Goal: Entertainment & Leisure: Consume media (video, audio)

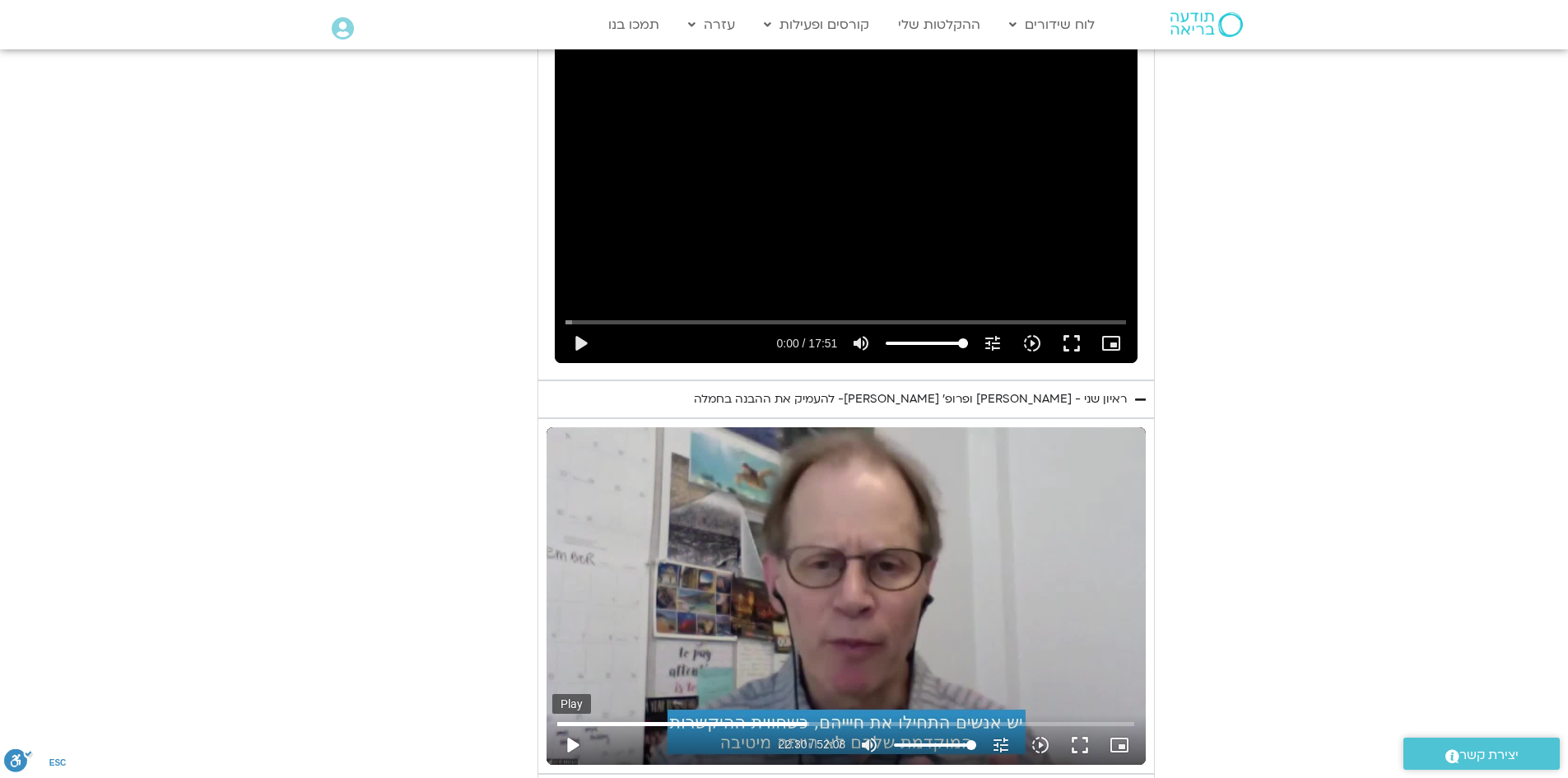
click at [585, 726] on button "play_arrow" at bounding box center [572, 745] width 39 height 39
click at [1079, 725] on button "fullscreen" at bounding box center [1080, 745] width 39 height 39
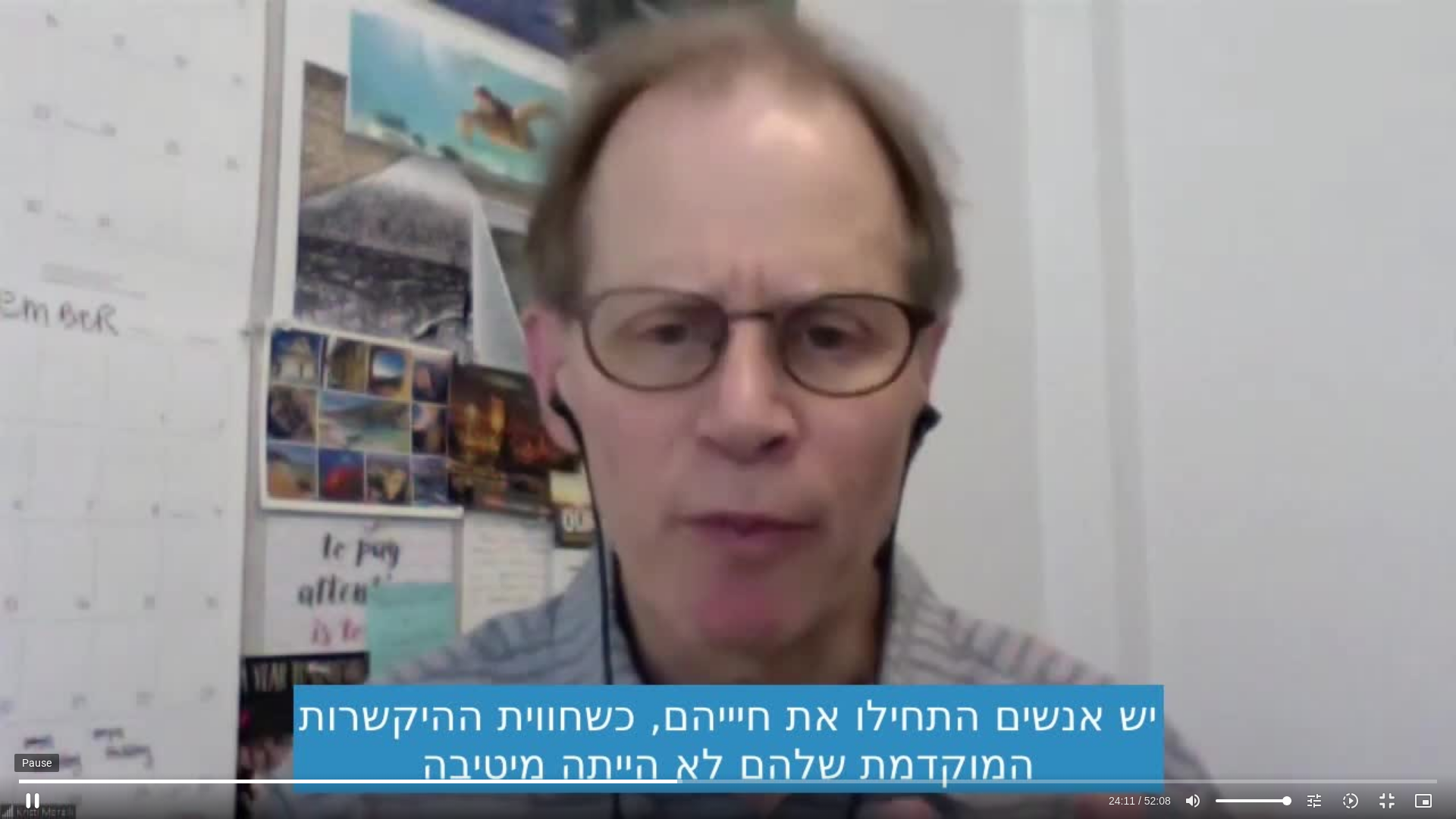
drag, startPoint x: 39, startPoint y: 804, endPoint x: 36, endPoint y: 794, distance: 10.4
click at [38, 716] on button "pause" at bounding box center [32, 801] width 36 height 36
click at [36, 716] on button "play_arrow" at bounding box center [32, 801] width 36 height 36
click at [39, 716] on button "pause" at bounding box center [32, 801] width 36 height 36
click at [29, 716] on button "play_arrow" at bounding box center [32, 801] width 36 height 36
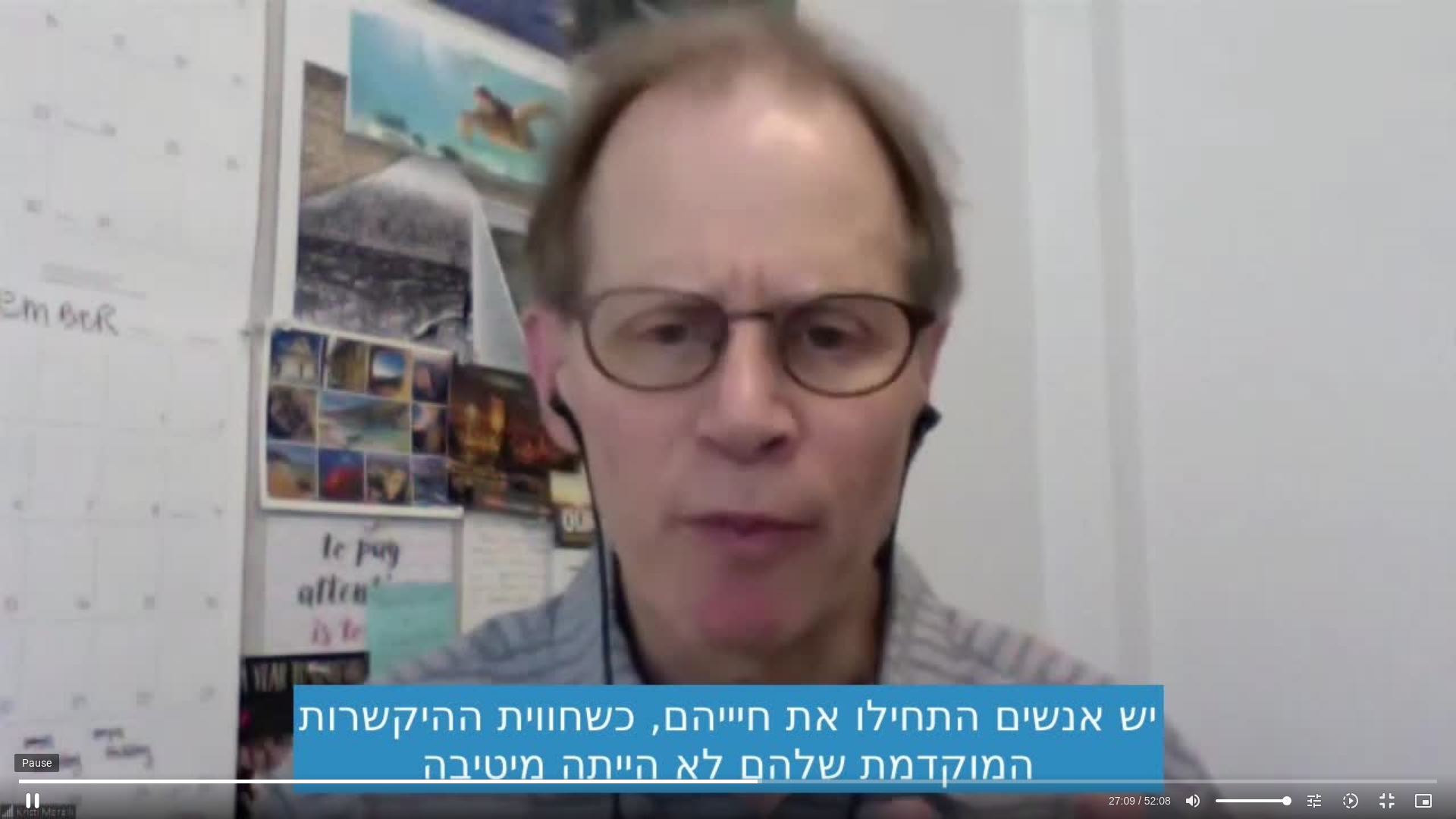
click at [35, 716] on button "pause" at bounding box center [32, 801] width 36 height 36
click at [31, 716] on button "play_arrow" at bounding box center [32, 801] width 36 height 36
type input "1632.786216"
click at [43, 716] on button "pause" at bounding box center [32, 801] width 36 height 36
click at [835, 716] on input "Seek" at bounding box center [728, 781] width 1418 height 9
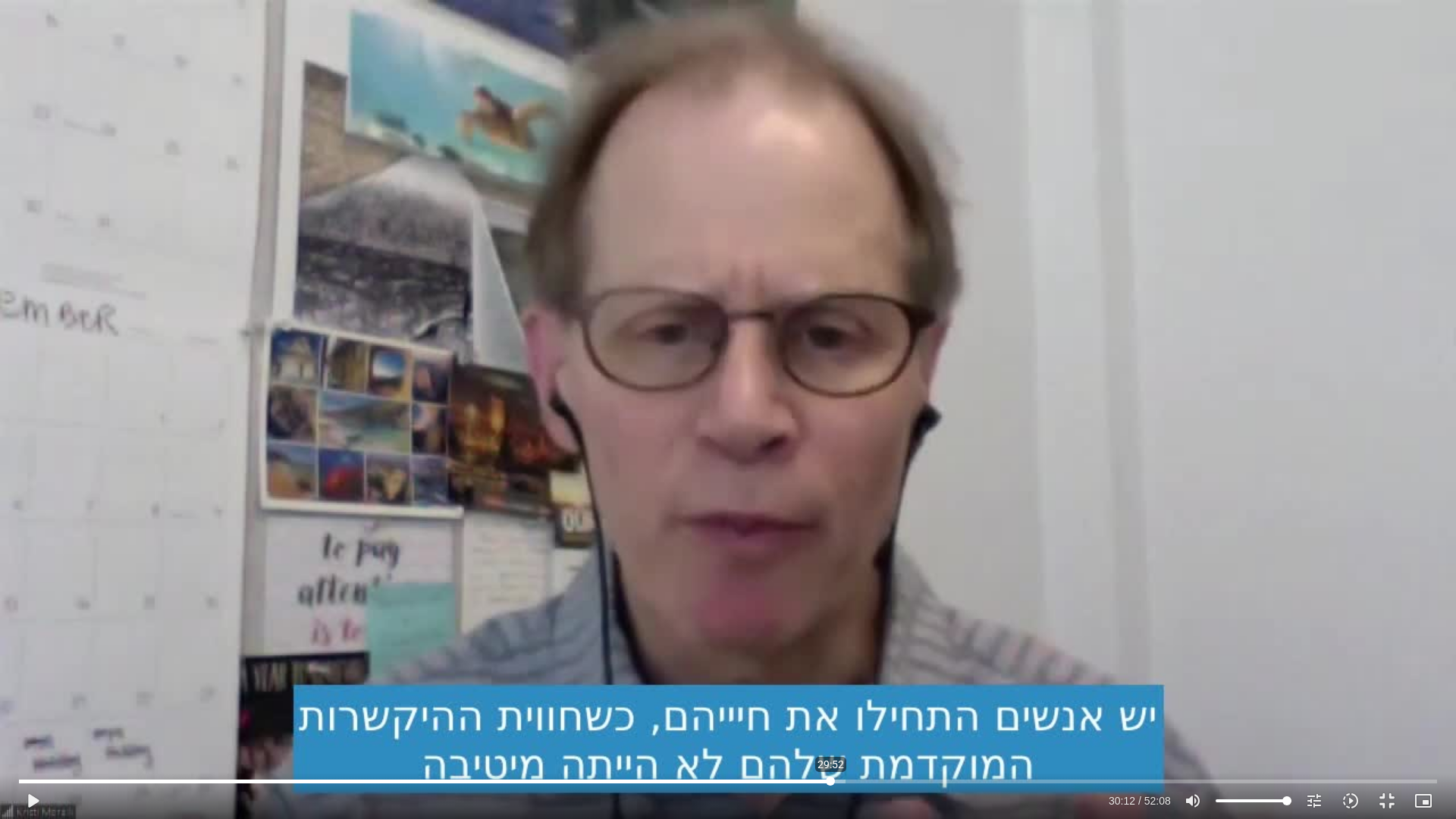
click at [830, 716] on input "Seek" at bounding box center [728, 781] width 1418 height 9
click at [38, 716] on button "play_arrow" at bounding box center [32, 801] width 36 height 36
click at [27, 716] on button "pause" at bounding box center [32, 801] width 36 height 36
click at [26, 716] on button "play_arrow" at bounding box center [32, 801] width 36 height 36
click at [31, 716] on button "pause" at bounding box center [32, 801] width 36 height 36
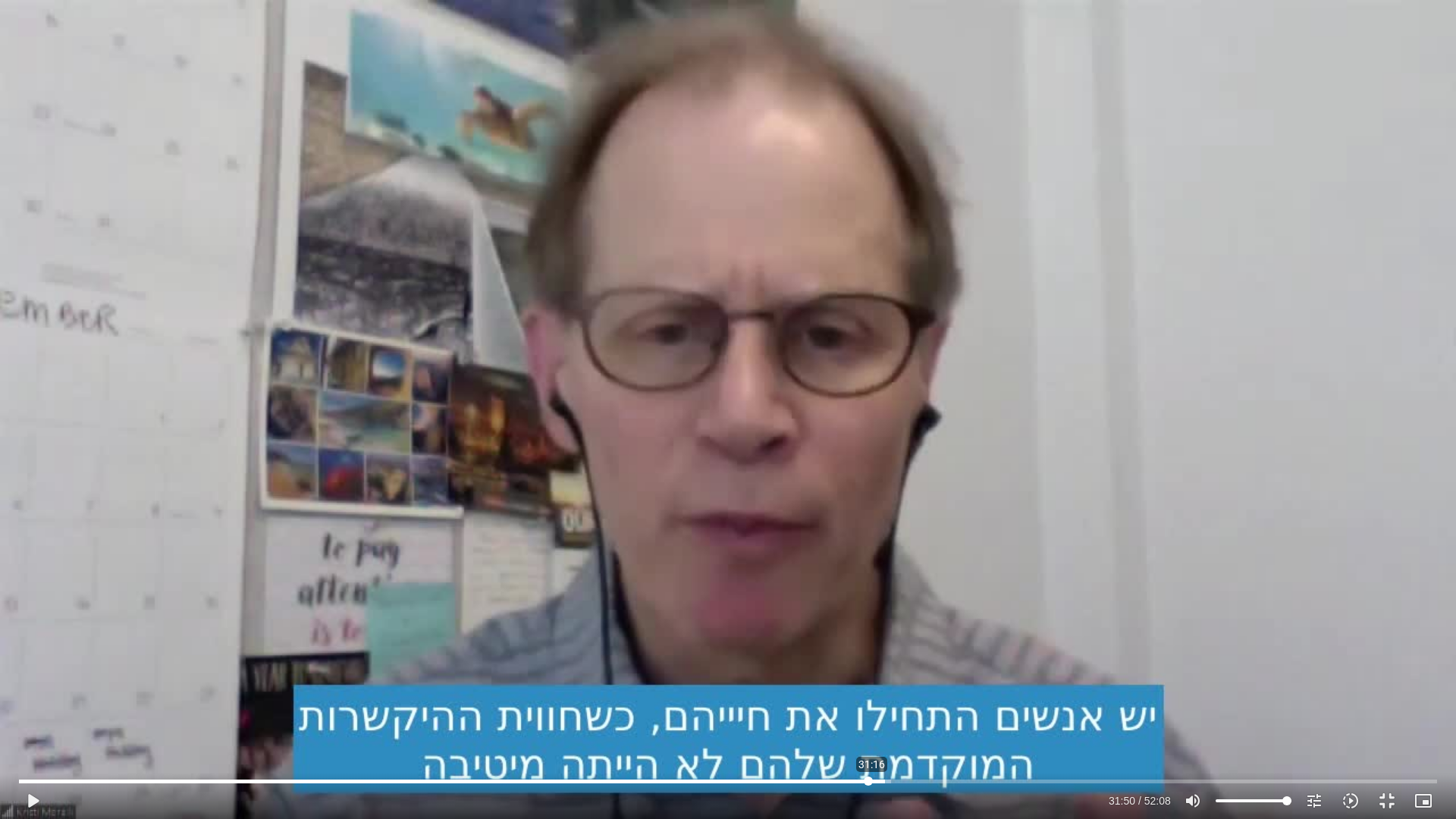
click at [868, 716] on input "Seek" at bounding box center [728, 781] width 1418 height 9
click at [33, 716] on button "play_arrow" at bounding box center [32, 801] width 36 height 36
click at [42, 716] on button "pause" at bounding box center [32, 801] width 36 height 36
click at [33, 716] on button "play_arrow" at bounding box center [32, 801] width 36 height 36
click at [33, 716] on button "pause" at bounding box center [32, 801] width 36 height 36
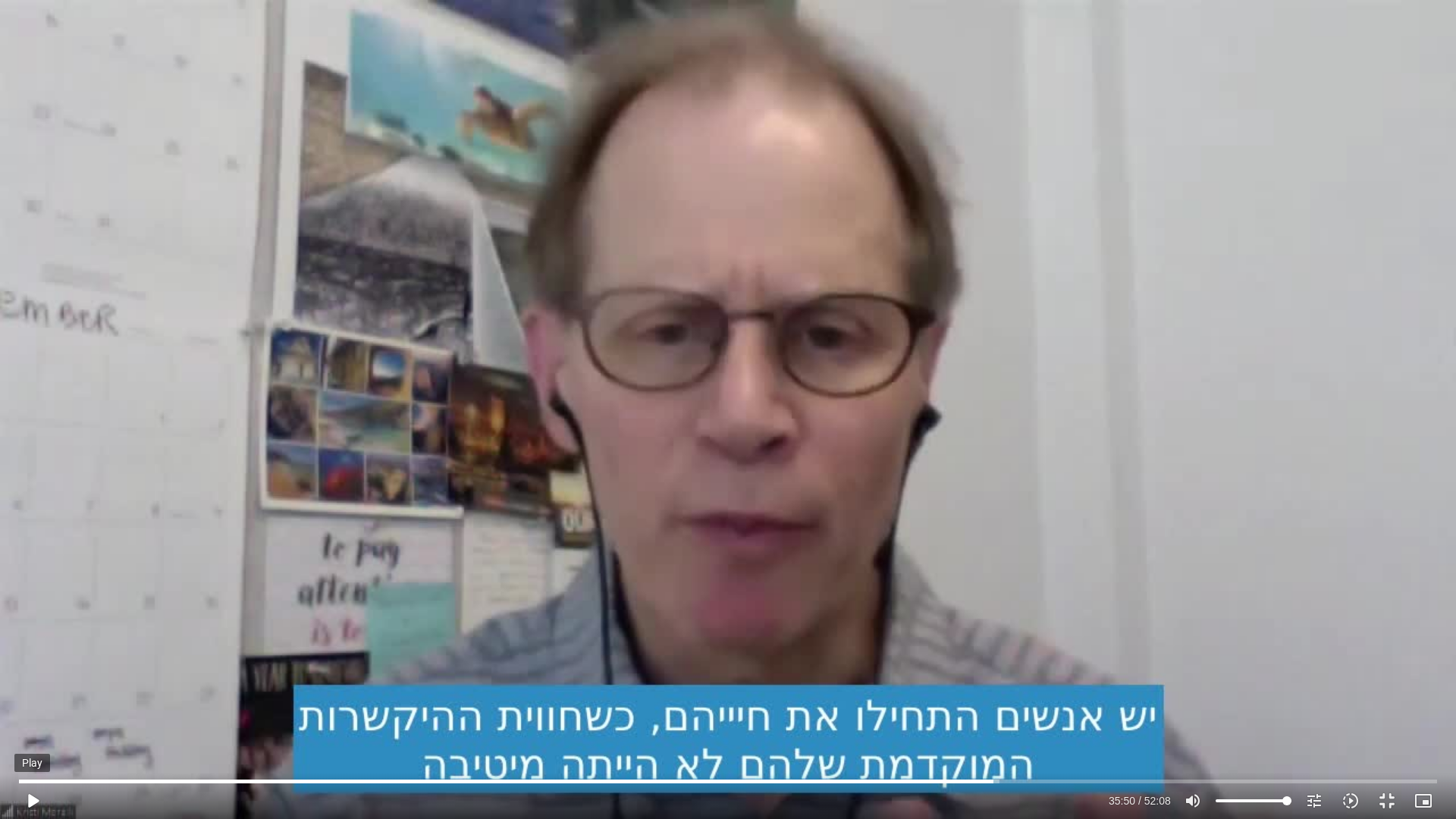
click at [35, 716] on button "play_arrow" at bounding box center [32, 801] width 36 height 36
click at [1012, 716] on input "Seek" at bounding box center [728, 781] width 1418 height 9
click at [26, 716] on button "pause" at bounding box center [32, 801] width 36 height 36
click at [1388, 716] on button "fullscreen_exit" at bounding box center [1387, 801] width 36 height 36
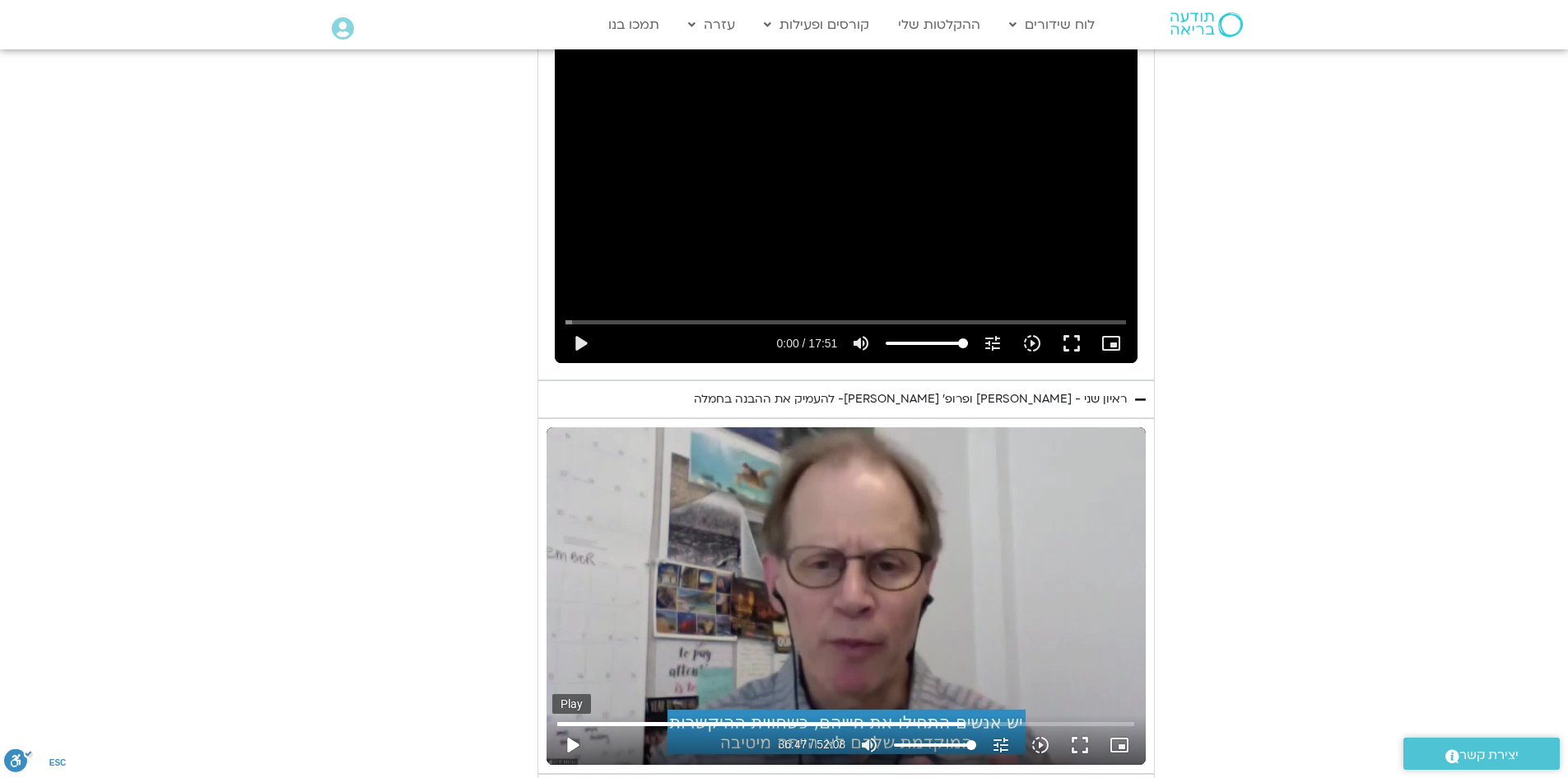
click at [559, 727] on button "play_arrow" at bounding box center [572, 745] width 39 height 39
click at [1084, 725] on button "fullscreen" at bounding box center [1080, 745] width 39 height 39
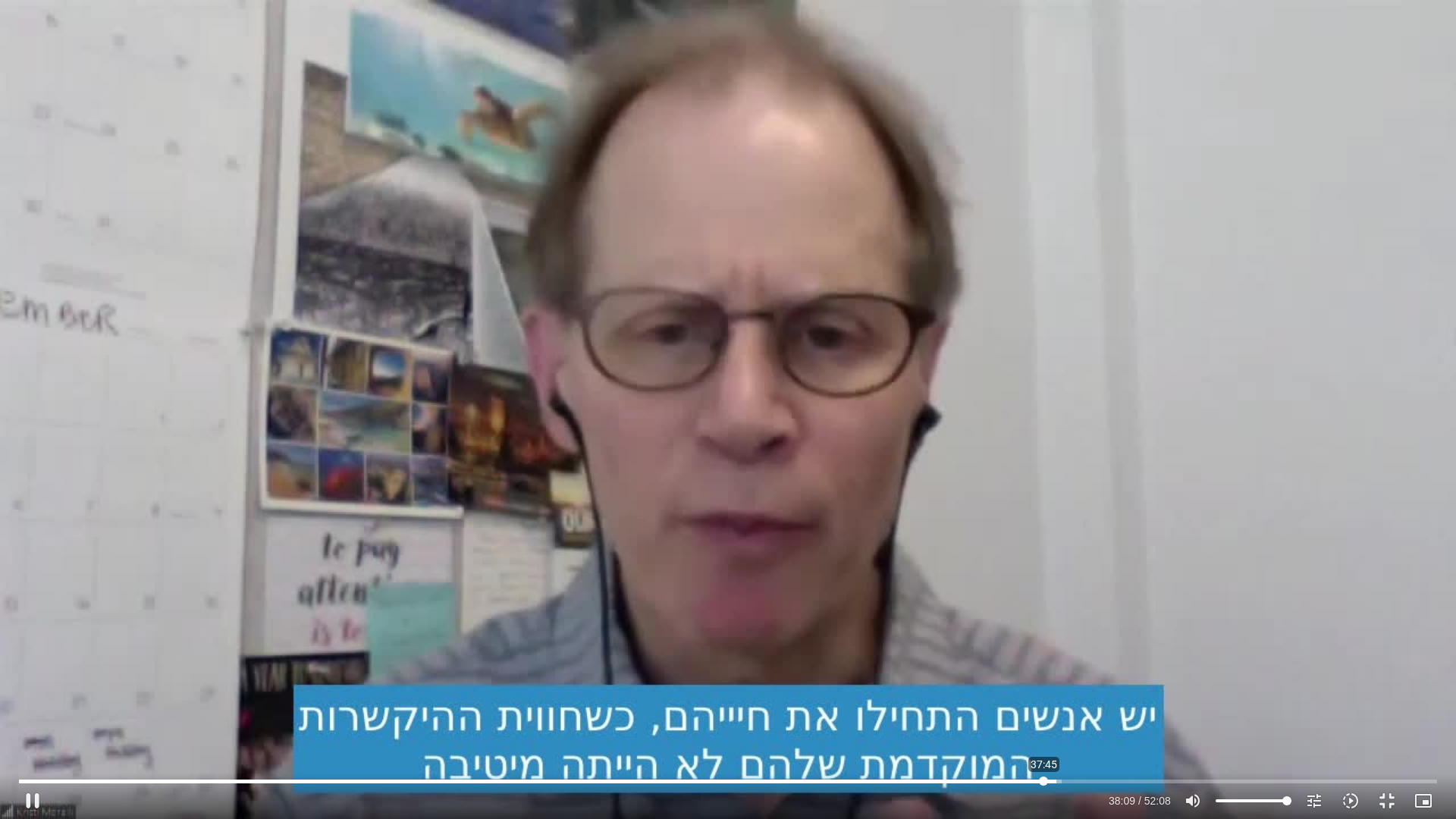
click at [1044, 716] on input "Seek" at bounding box center [728, 781] width 1418 height 9
click at [28, 716] on button "pause" at bounding box center [32, 801] width 36 height 36
click at [33, 716] on button "play_arrow" at bounding box center [32, 801] width 36 height 36
click at [36, 716] on button "pause" at bounding box center [32, 801] width 36 height 36
click at [31, 716] on button "play_arrow" at bounding box center [32, 801] width 36 height 36
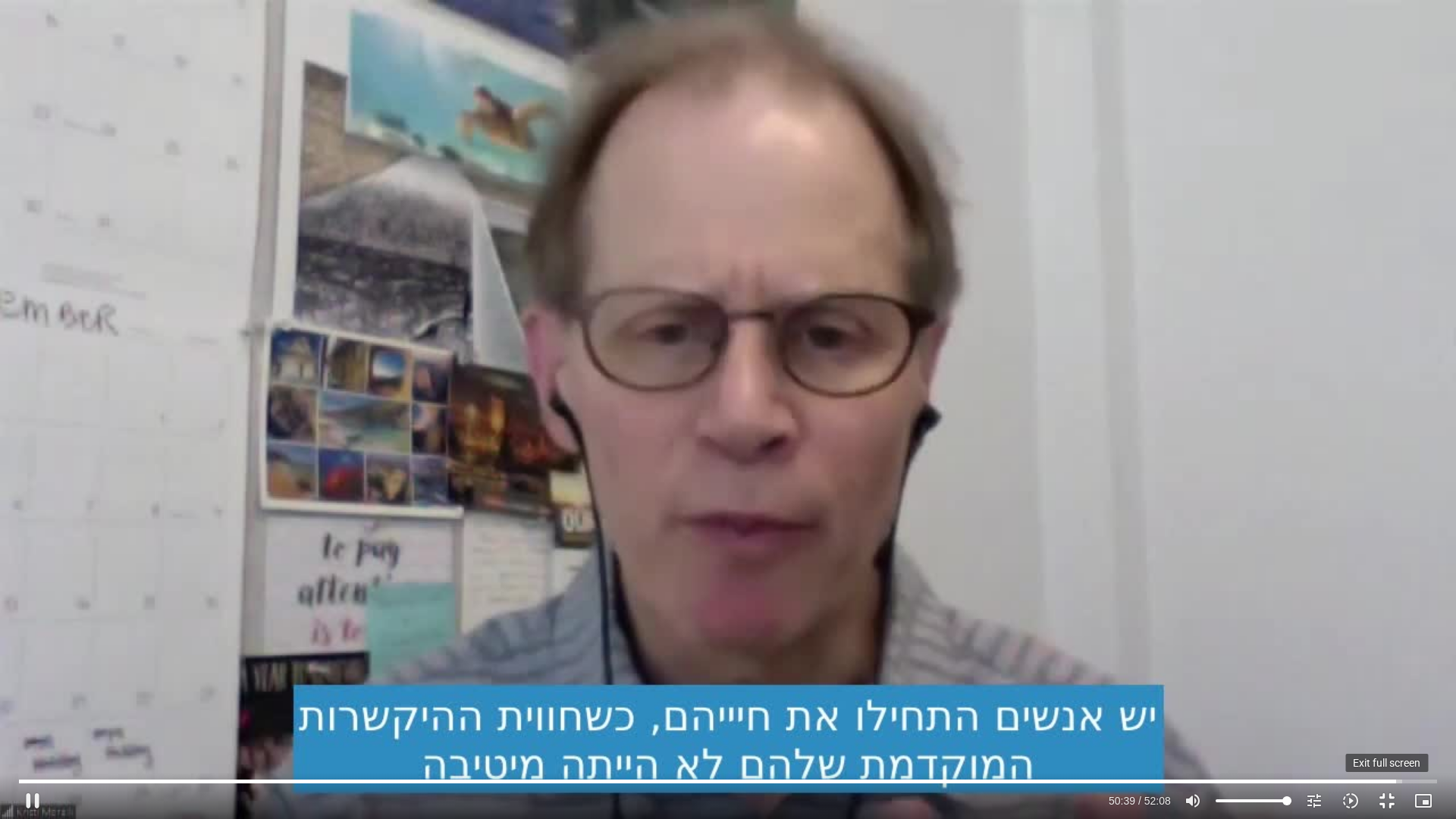
click at [1387, 716] on button "fullscreen_exit" at bounding box center [1387, 801] width 36 height 36
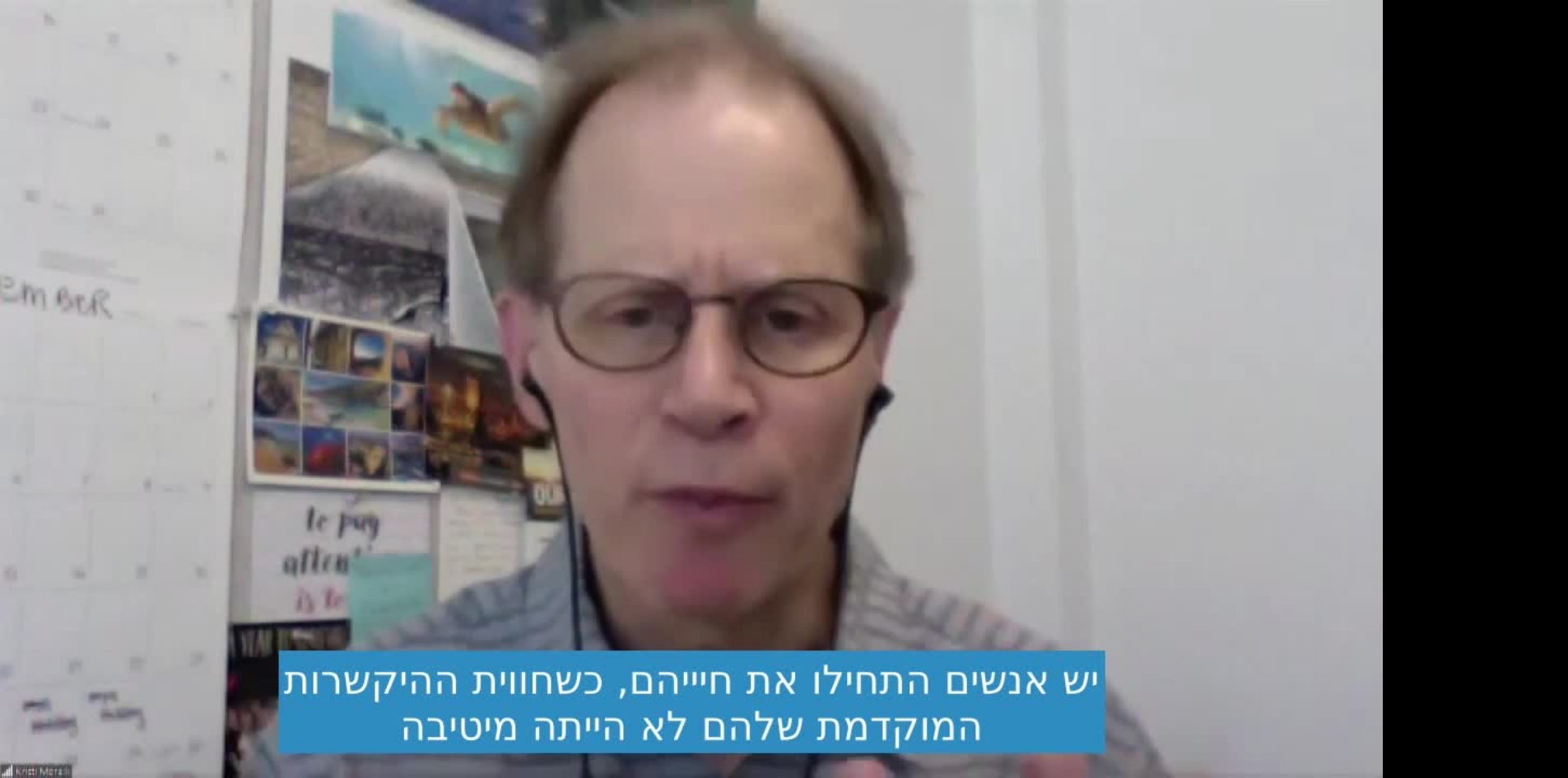
scroll to position [2882, 0]
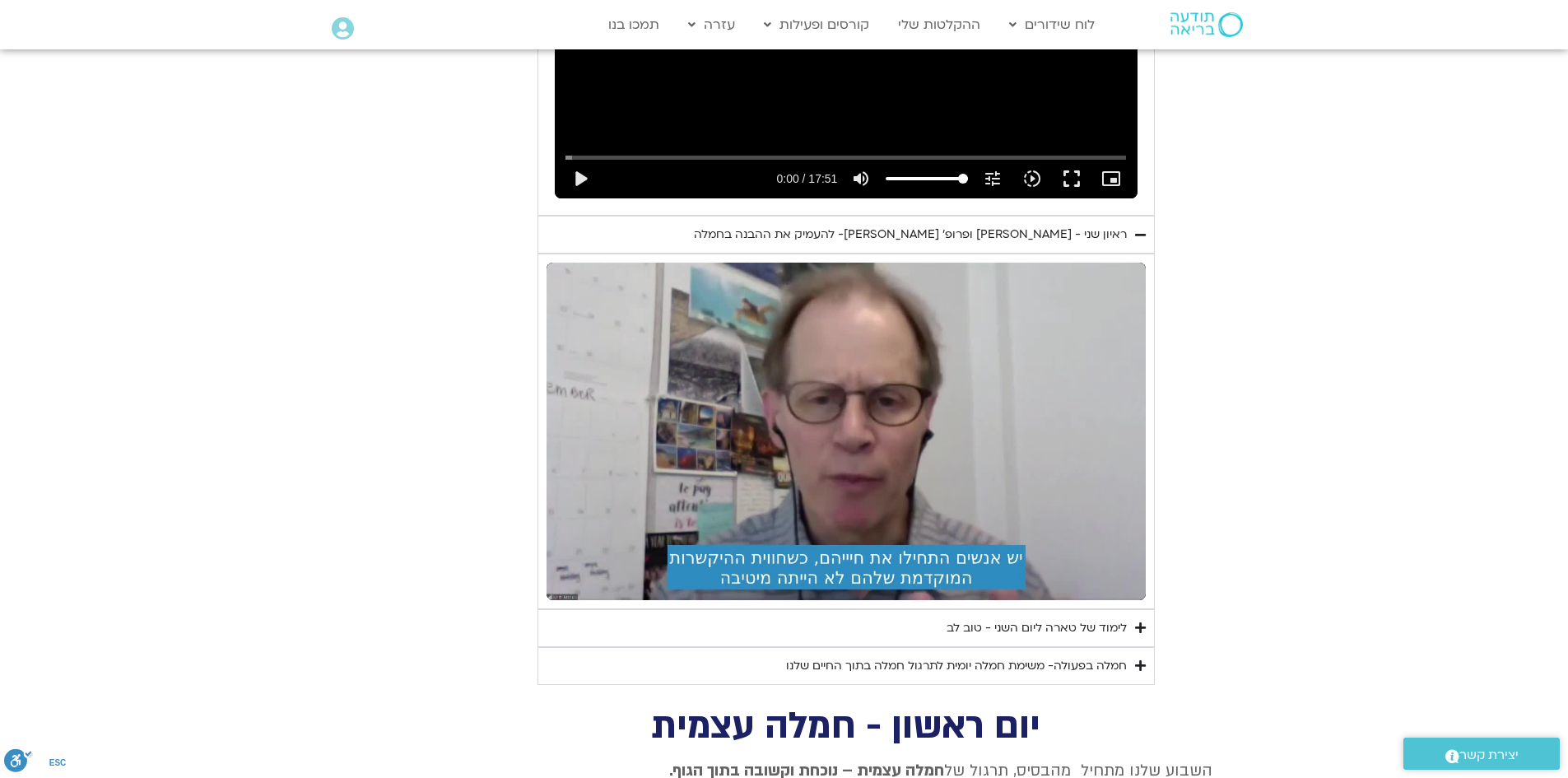
click at [1138, 621] on icon "Accordion. Open links with Enter or Space, close with Escape, and navigate with…" at bounding box center [1140, 628] width 11 height 13
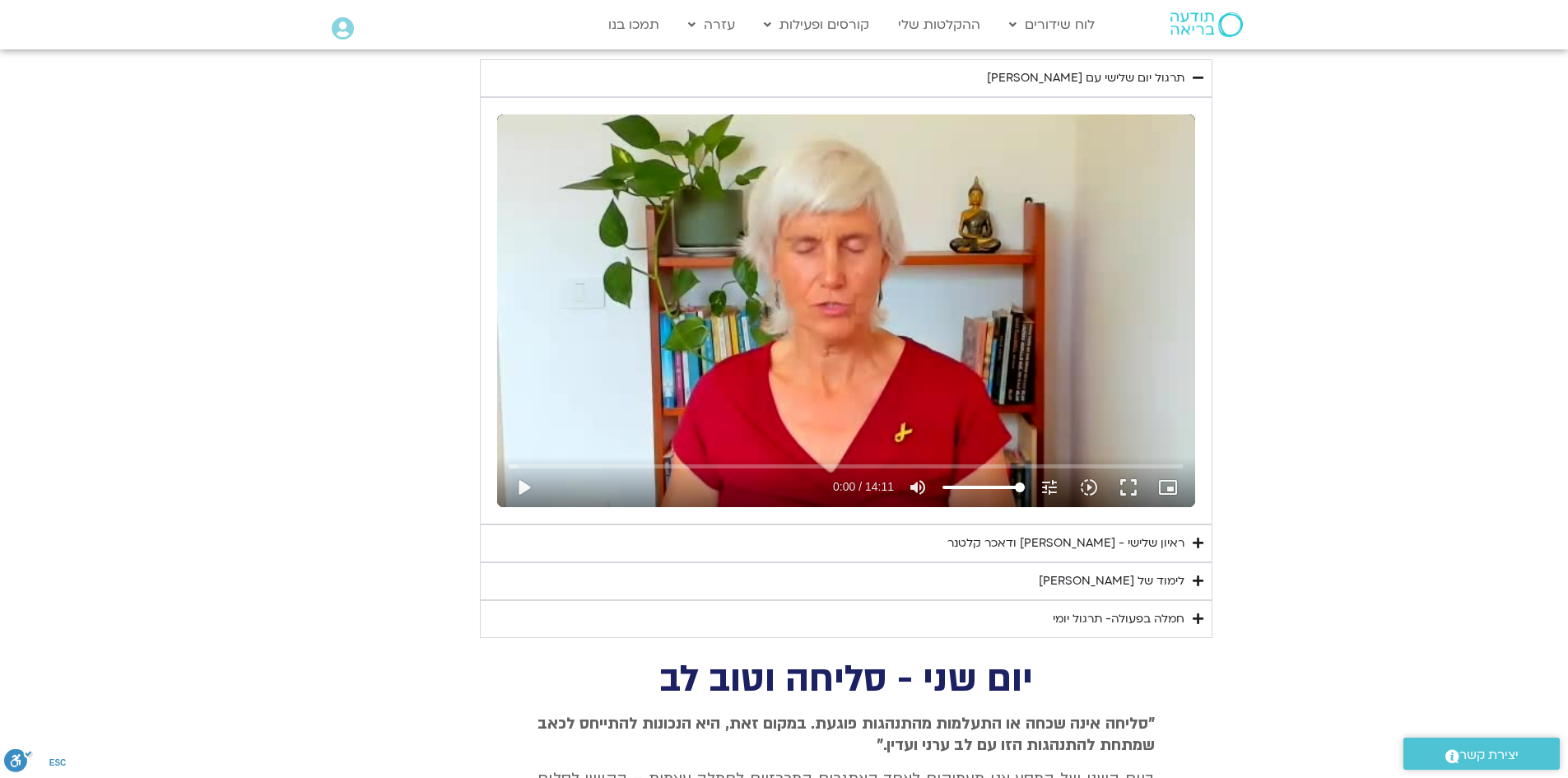
scroll to position [1730, 0]
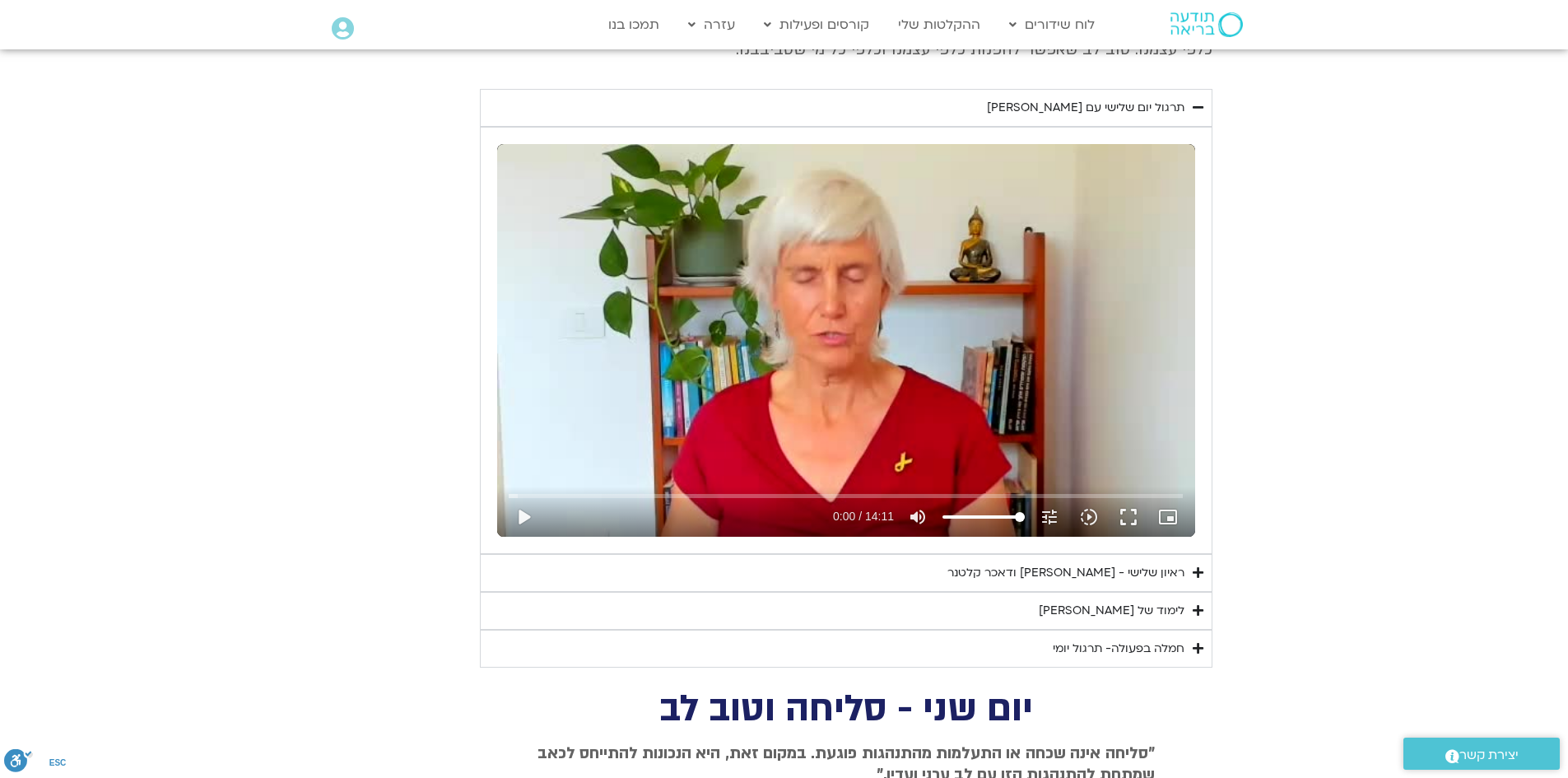
click at [1199, 613] on icon "Accordion. Open links with Enter or Space, close with Escape, and navigate with…" at bounding box center [1198, 611] width 11 height 13
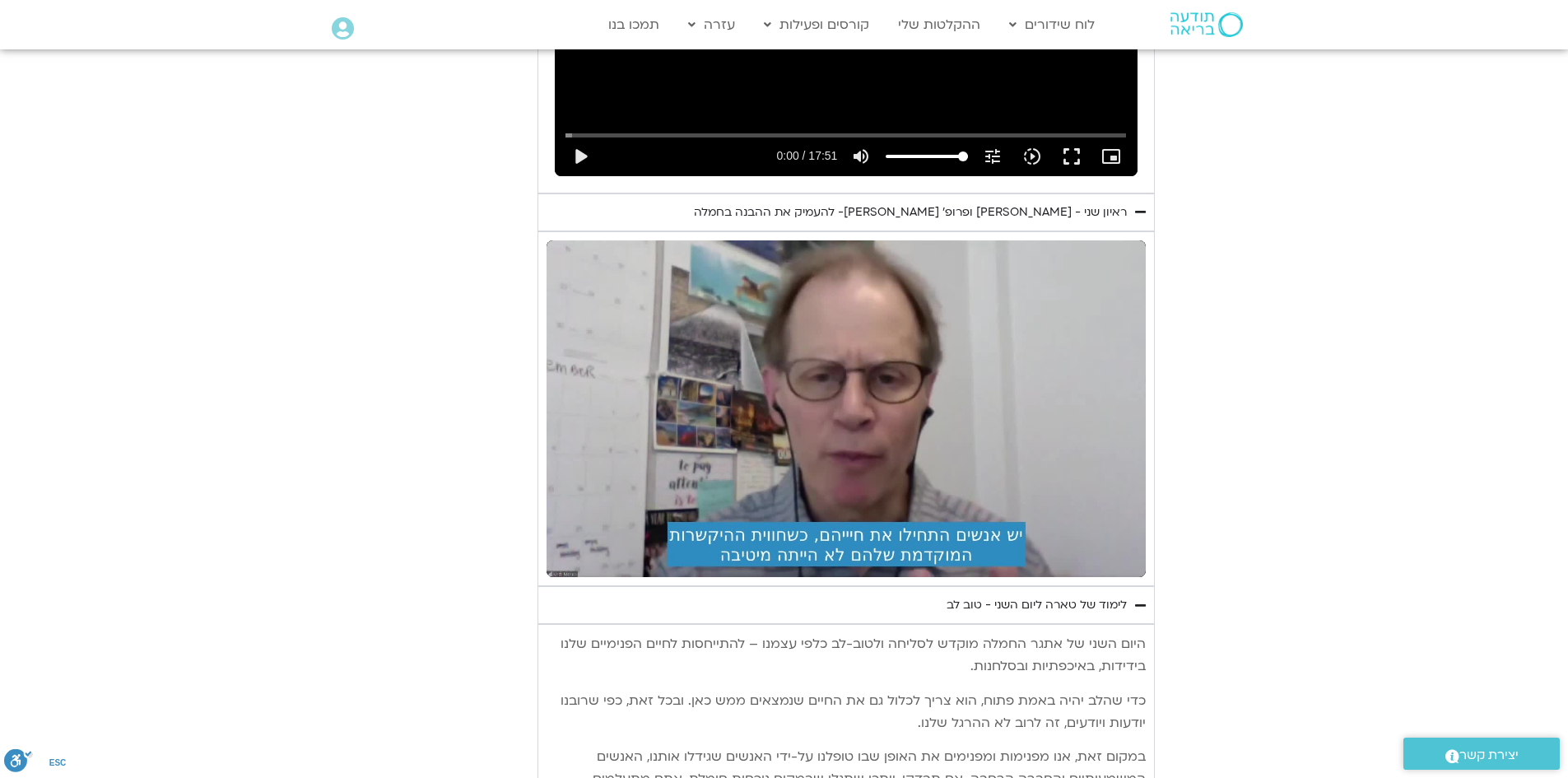
scroll to position [3458, 0]
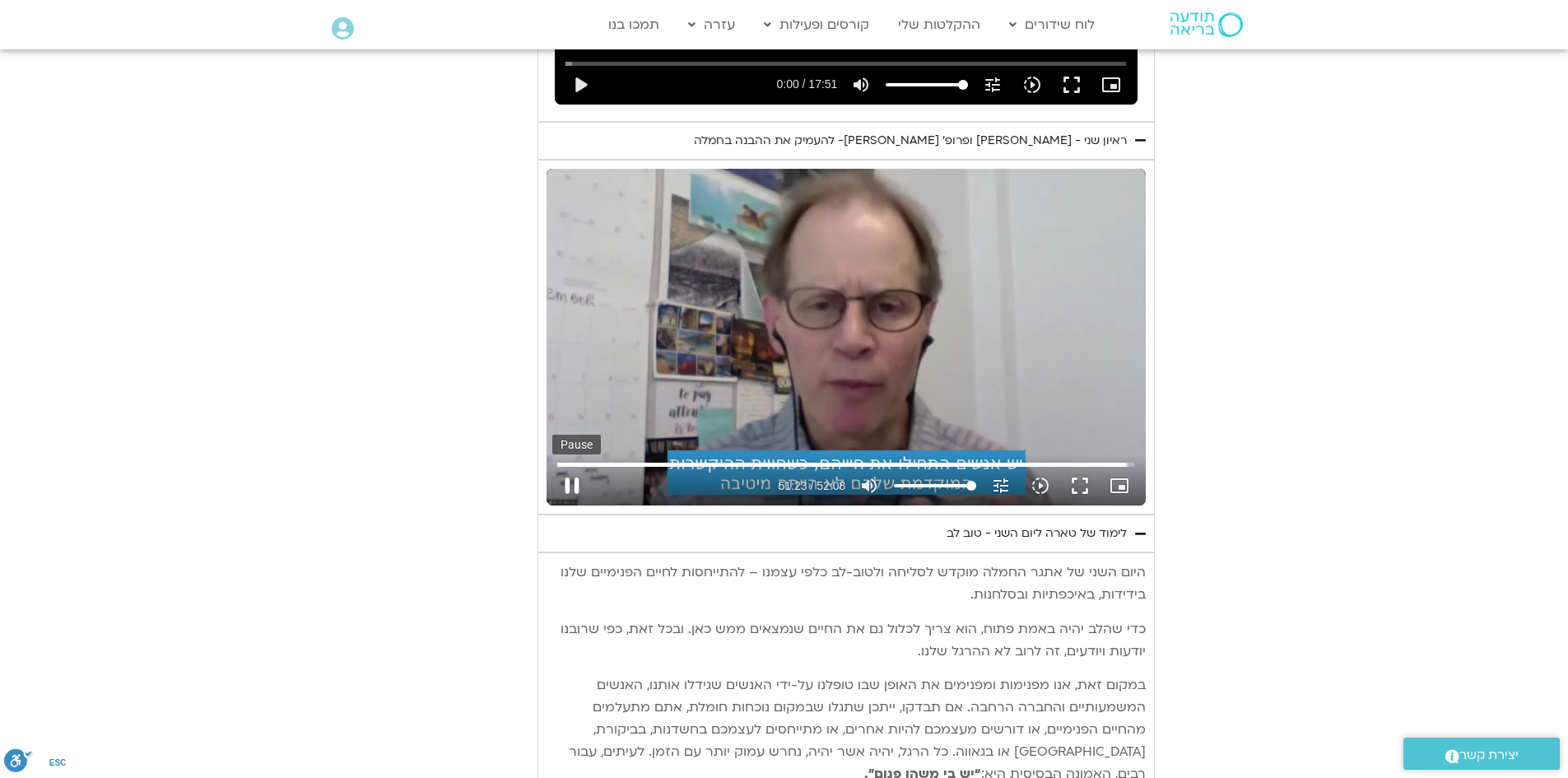
click at [571, 466] on button "pause" at bounding box center [572, 486] width 39 height 39
type input "3083.62151"
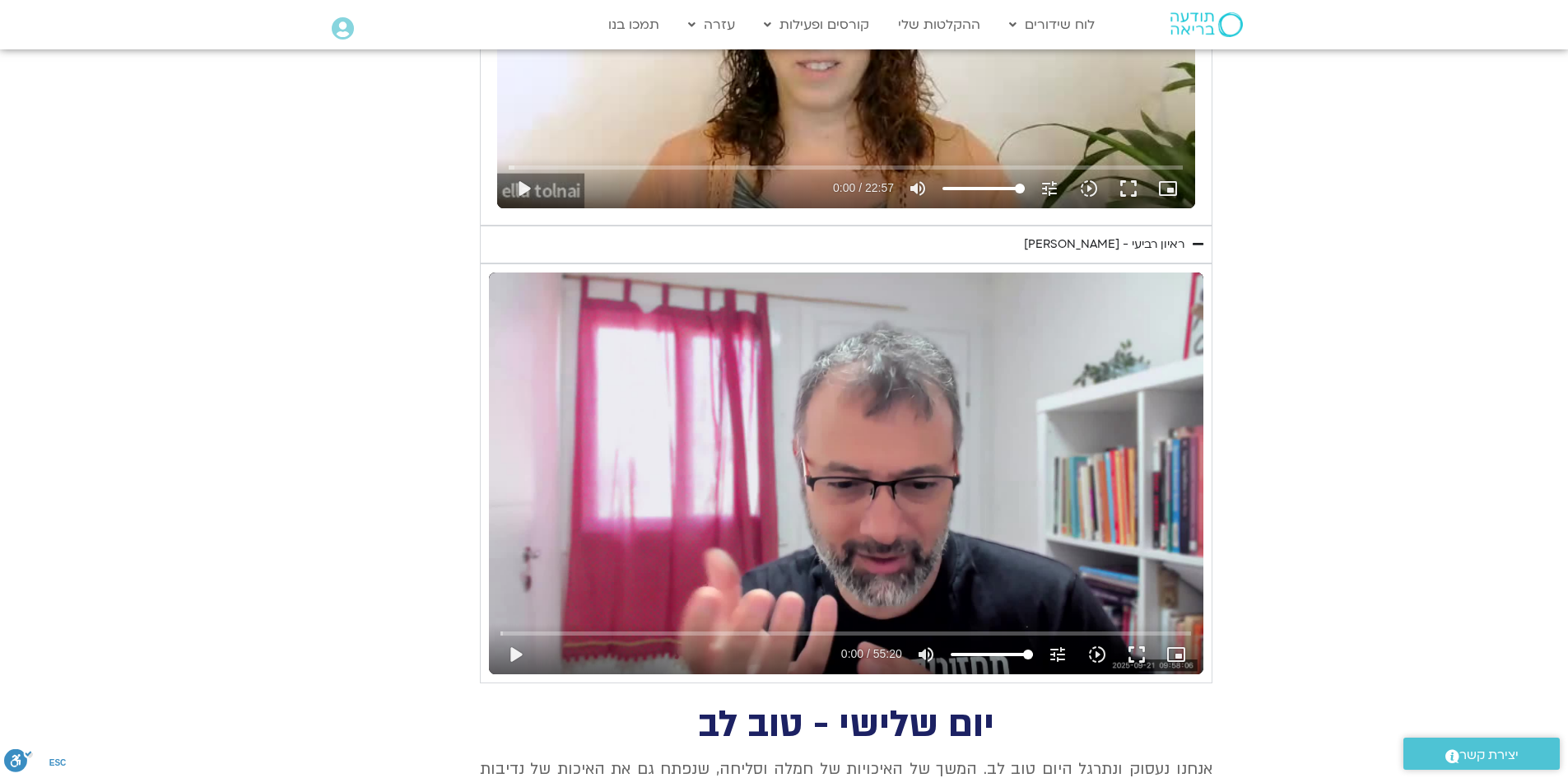
scroll to position [1318, 0]
